Goal: Ask a question

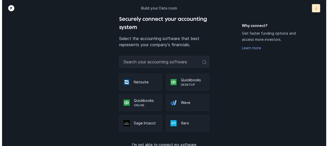
scroll to position [25, 0]
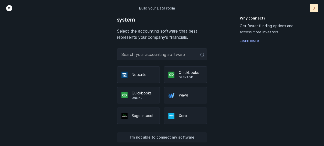
click at [173, 136] on p "I’m not able to connect my software" at bounding box center [162, 137] width 65 height 6
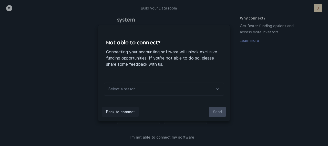
click at [123, 113] on p "Back to connect" at bounding box center [120, 112] width 29 height 6
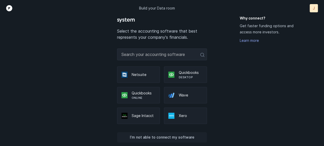
click at [177, 136] on p "I’m not able to connect my software" at bounding box center [162, 137] width 65 height 6
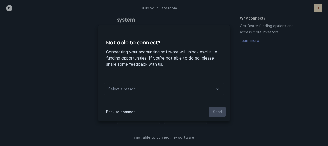
click at [173, 87] on div "Select a reason" at bounding box center [164, 88] width 120 height 13
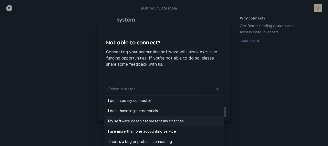
scroll to position [11, 0]
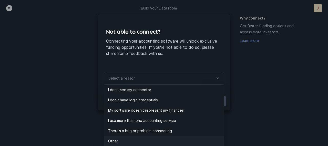
click at [119, 141] on p "Other" at bounding box center [166, 141] width 116 height 6
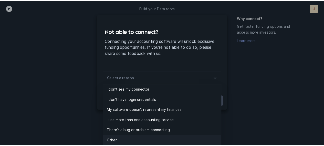
scroll to position [0, 0]
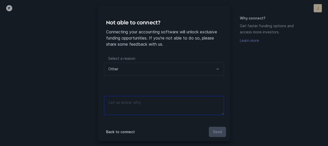
click at [151, 102] on textarea at bounding box center [164, 105] width 120 height 19
type textarea "B"
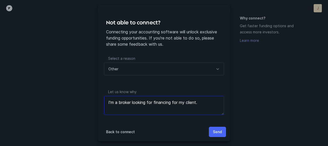
type textarea "I'm a broker looking for financing for my client."
click at [219, 129] on p "Send" at bounding box center [217, 132] width 9 height 6
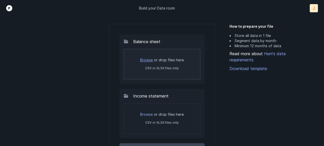
click at [148, 61] on link "Browse" at bounding box center [146, 60] width 13 height 4
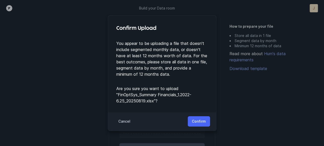
click at [200, 121] on p "Confirm" at bounding box center [199, 121] width 14 height 6
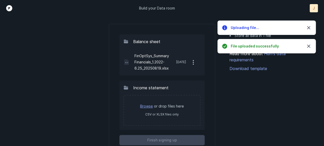
click at [149, 107] on link "Browse" at bounding box center [146, 106] width 13 height 4
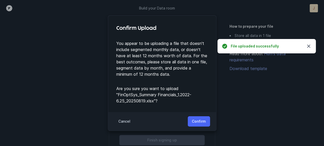
click at [199, 120] on p "Confirm" at bounding box center [199, 121] width 14 height 6
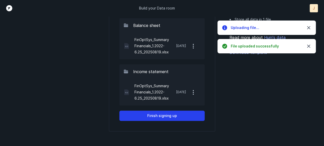
scroll to position [55, 0]
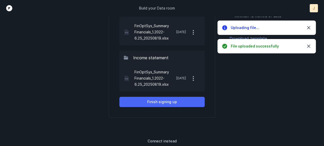
click at [166, 102] on p "Finish signing up" at bounding box center [162, 102] width 30 height 6
